Goal: Information Seeking & Learning: Learn about a topic

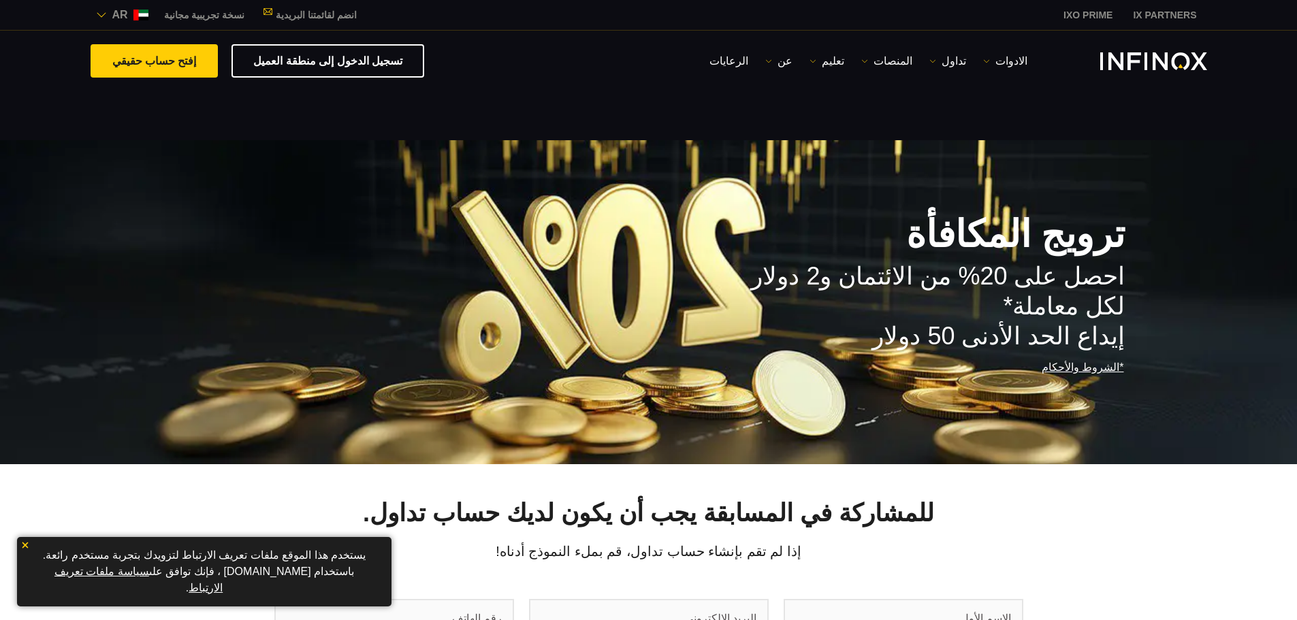
type input "**"
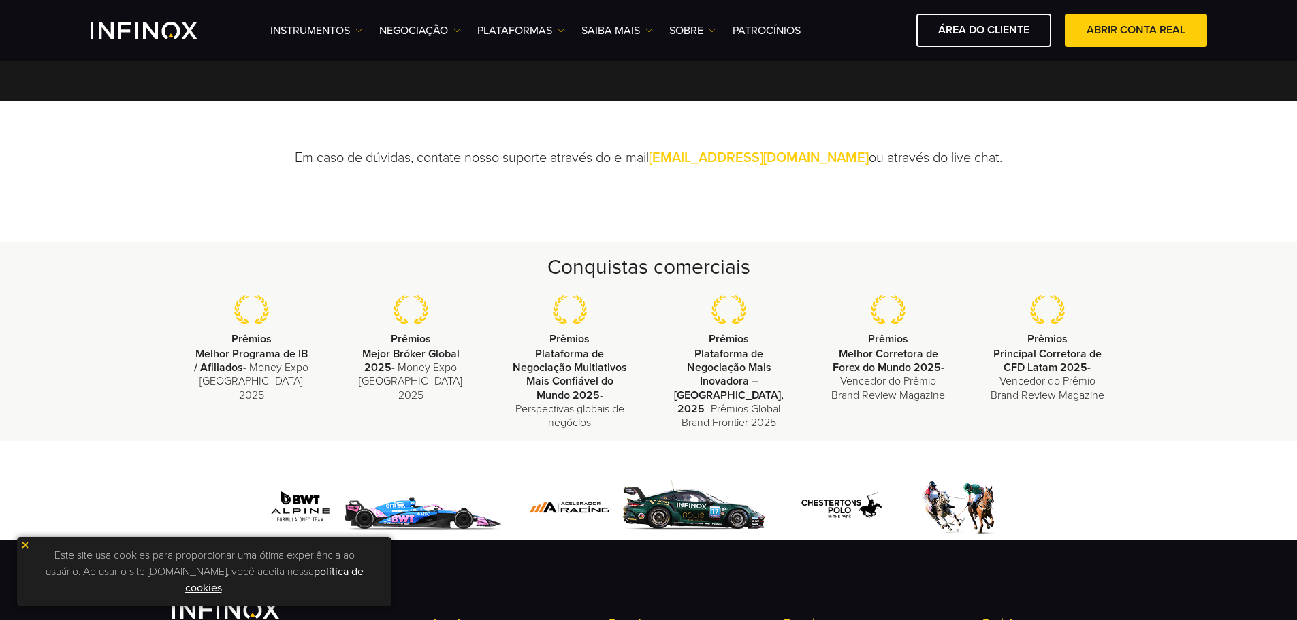
scroll to position [239, 0]
